Goal: Find specific page/section

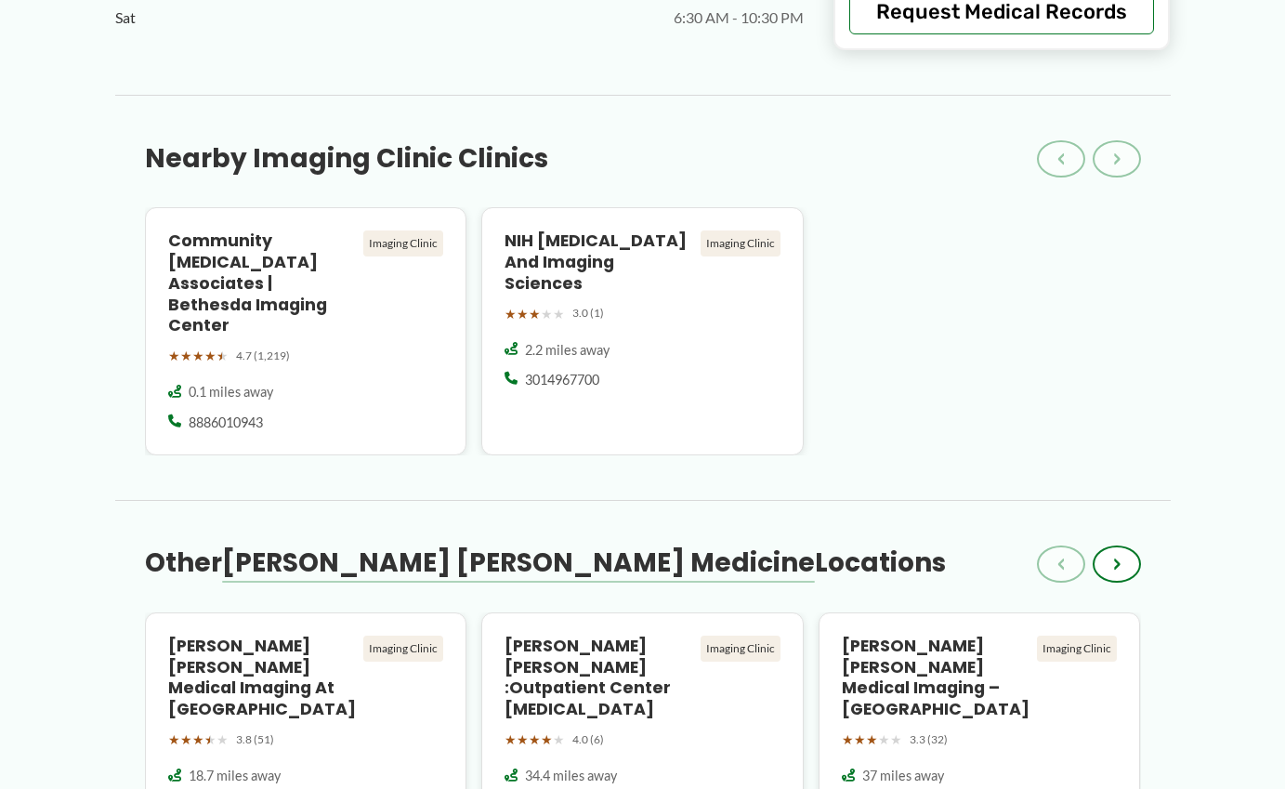
scroll to position [1723, 0]
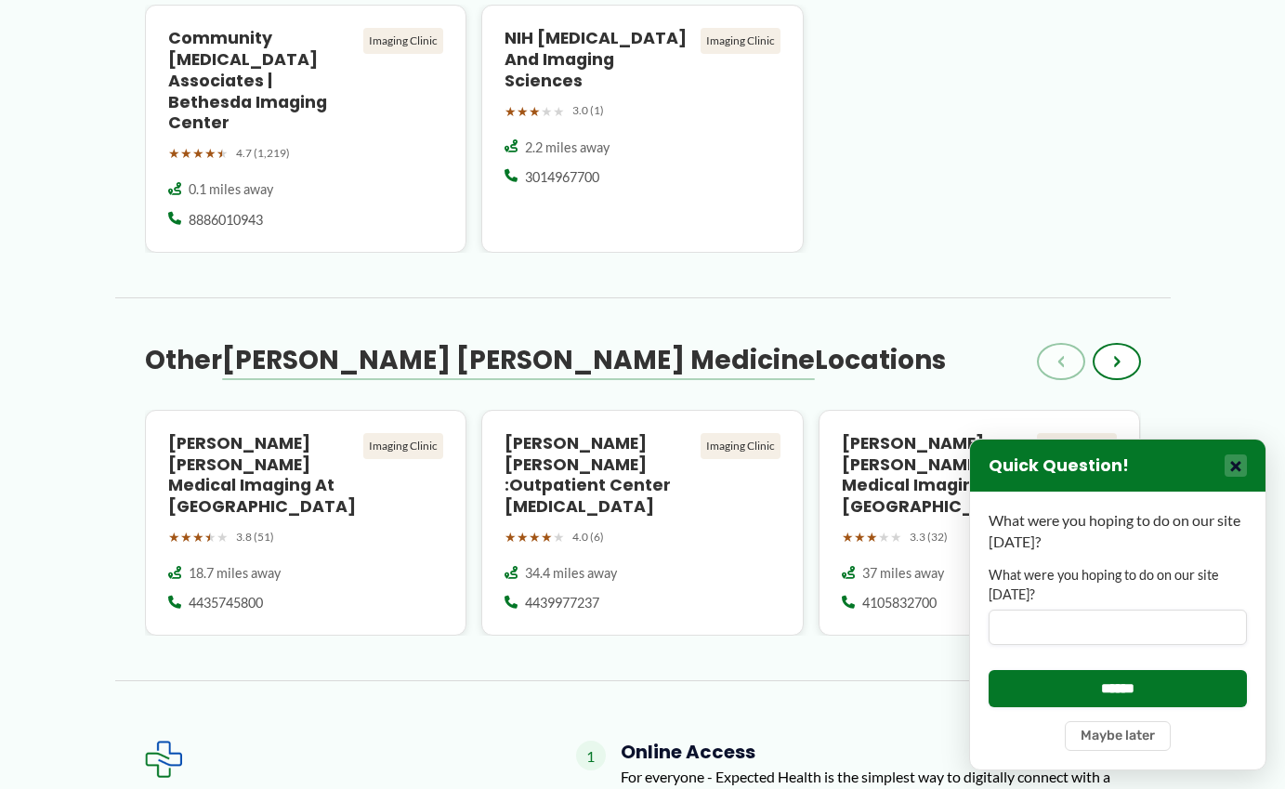
click at [1237, 467] on button "×" at bounding box center [1236, 465] width 22 height 22
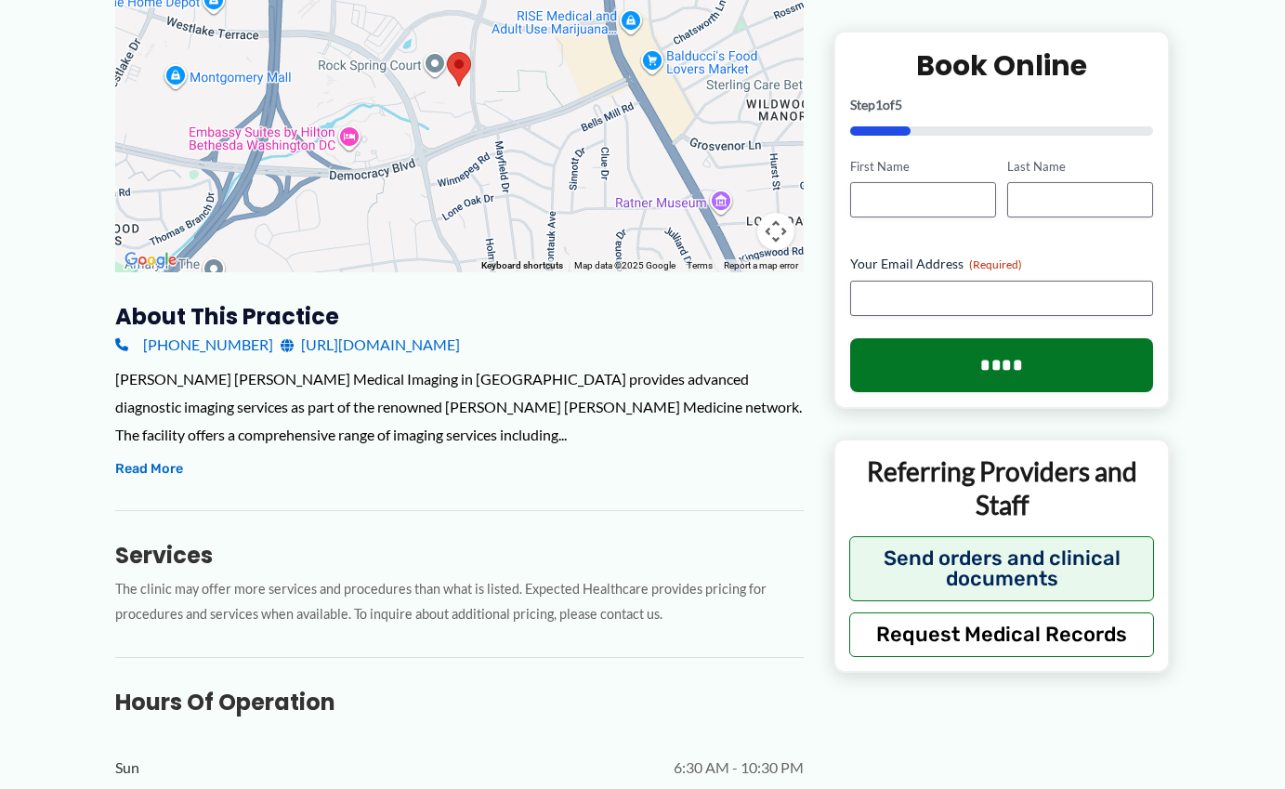
scroll to position [370, 0]
